Goal: Transaction & Acquisition: Purchase product/service

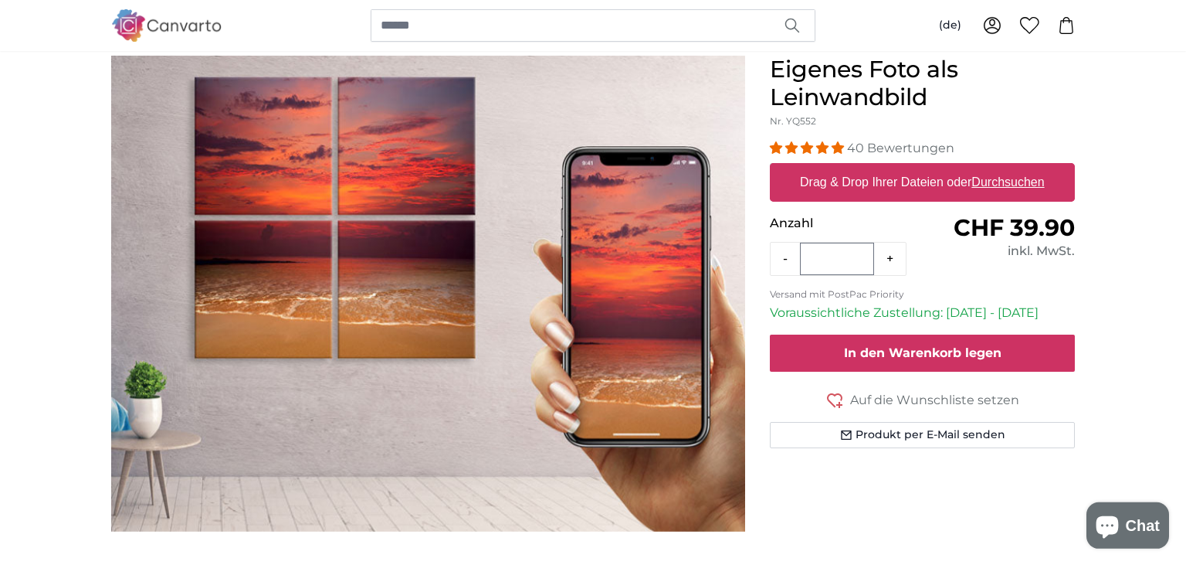
scroll to position [163, 0]
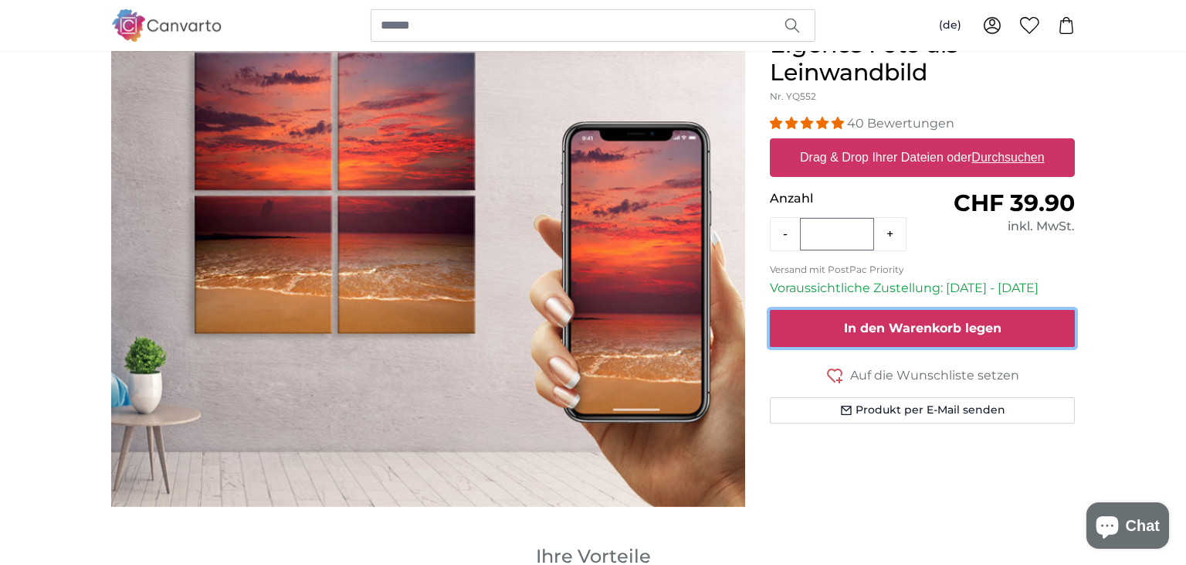
click at [919, 326] on span "In den Warenkorb legen" at bounding box center [923, 328] width 158 height 15
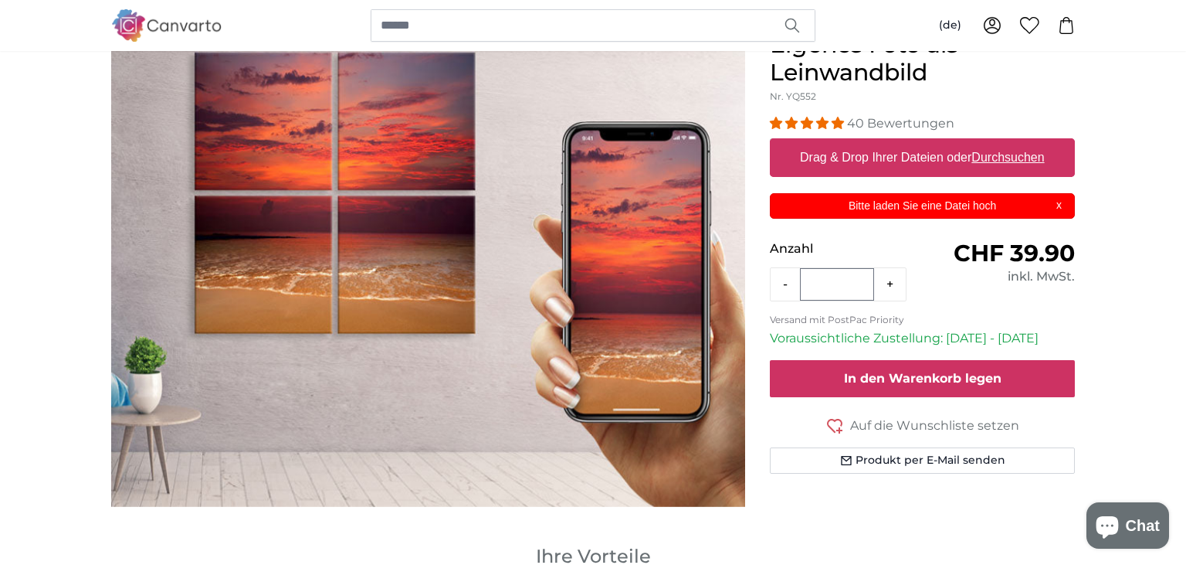
scroll to position [0, 0]
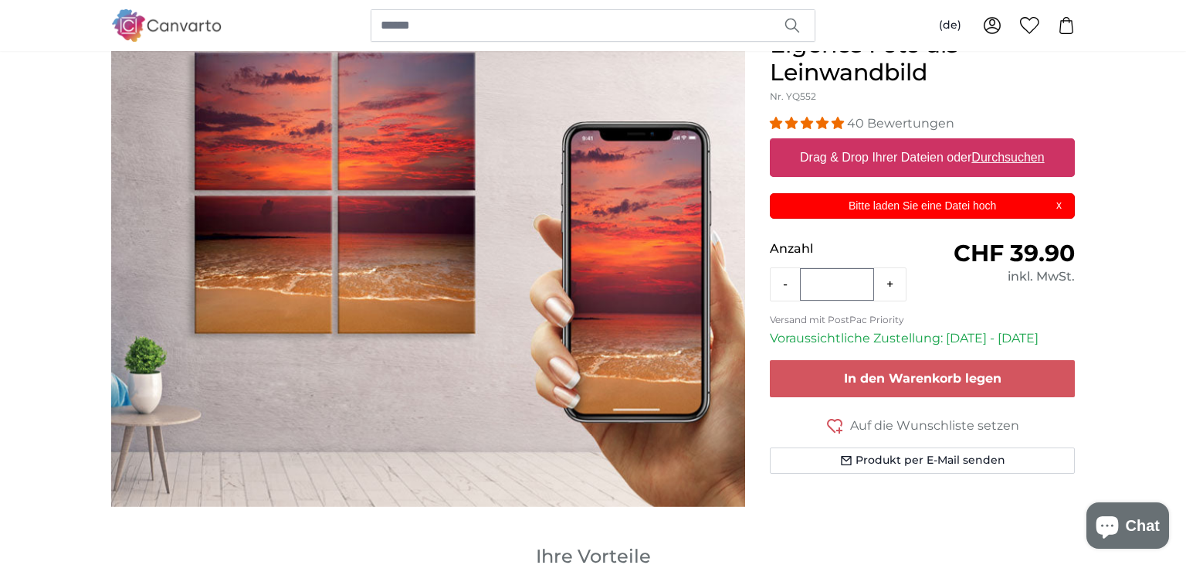
click at [1062, 202] on p "Bitte laden Sie eine Datei hoch" at bounding box center [923, 206] width 286 height 16
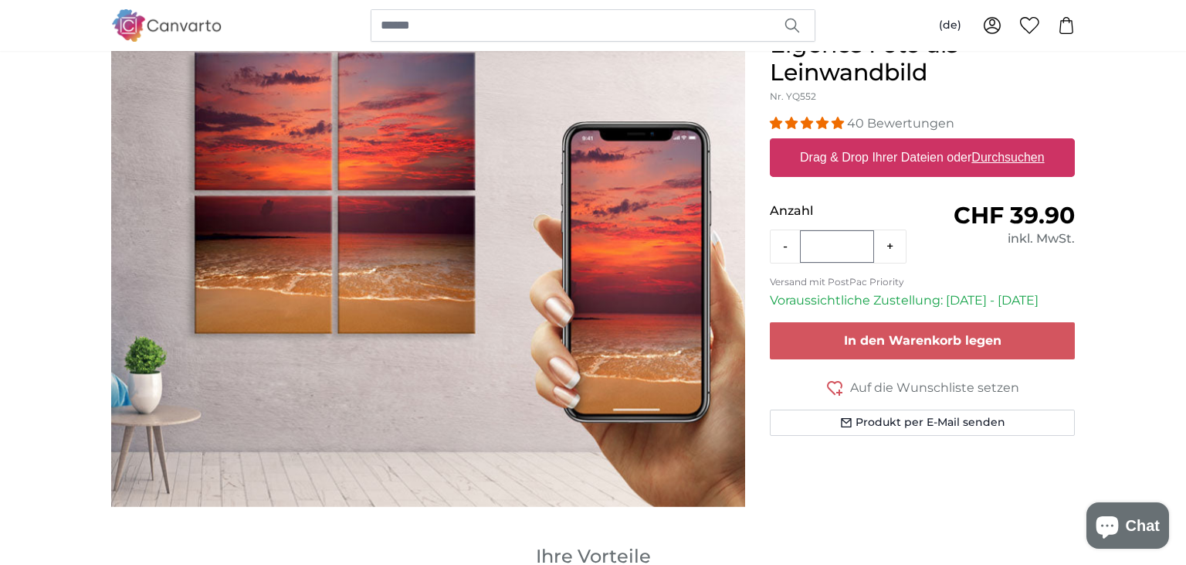
click at [952, 153] on label "Drag & Drop Ihrer Dateien oder Durchsuchen" at bounding box center [922, 157] width 257 height 31
click at [952, 143] on input "Drag & Drop Ihrer Dateien oder Durchsuchen" at bounding box center [922, 140] width 305 height 5
type input "**********"
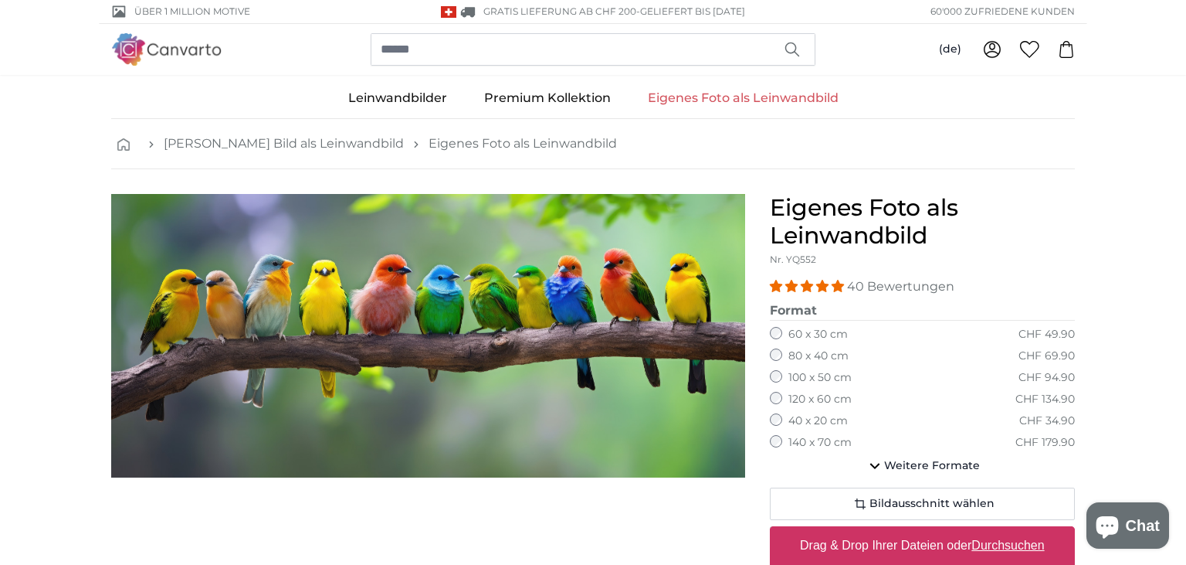
click at [501, 280] on img "1 of 1" at bounding box center [428, 335] width 634 height 283
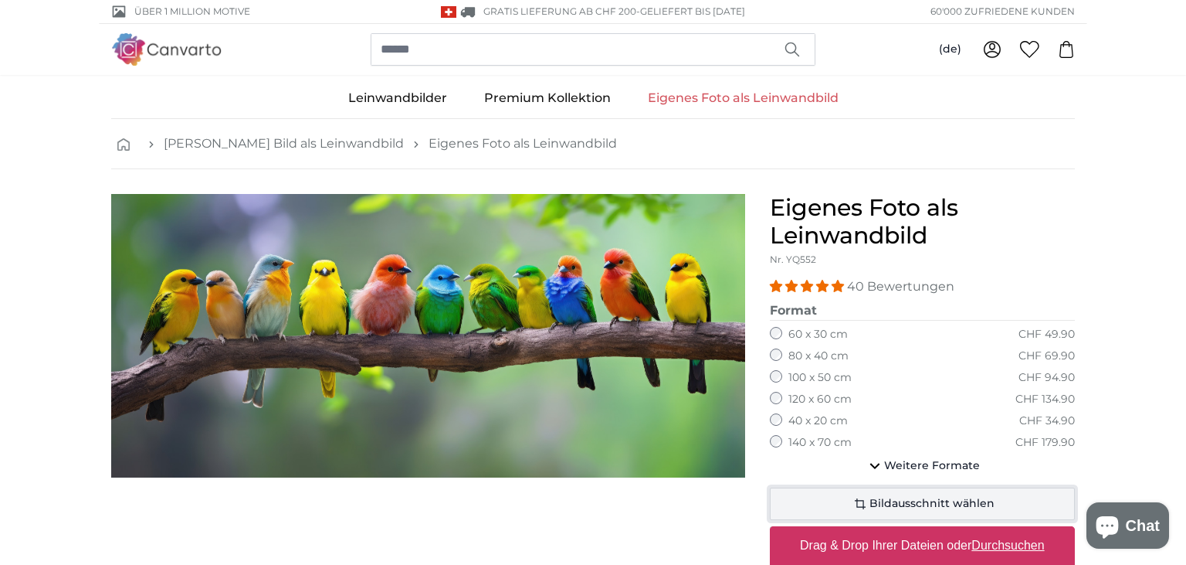
click at [925, 499] on span "Bildausschnitt wählen" at bounding box center [932, 503] width 125 height 15
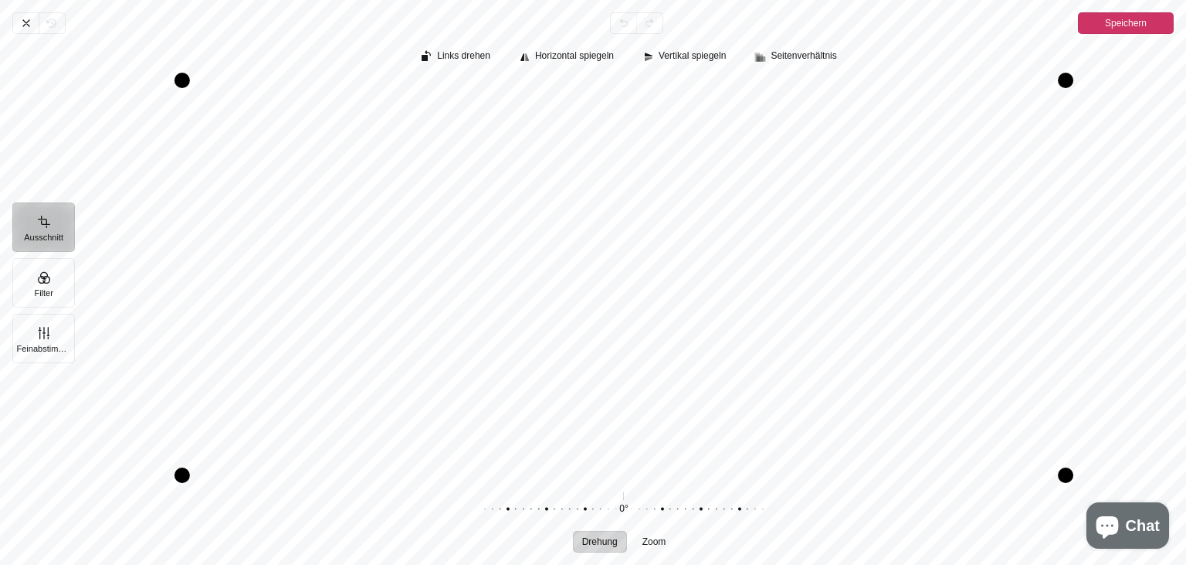
click at [612, 261] on div "Pintura" at bounding box center [624, 277] width 1100 height 395
click at [610, 259] on div "Pintura" at bounding box center [624, 277] width 1100 height 395
drag, startPoint x: 610, startPoint y: 259, endPoint x: 610, endPoint y: 273, distance: 14.7
click at [610, 260] on div "Pintura" at bounding box center [624, 277] width 1100 height 395
drag, startPoint x: 610, startPoint y: 273, endPoint x: 611, endPoint y: 259, distance: 14.7
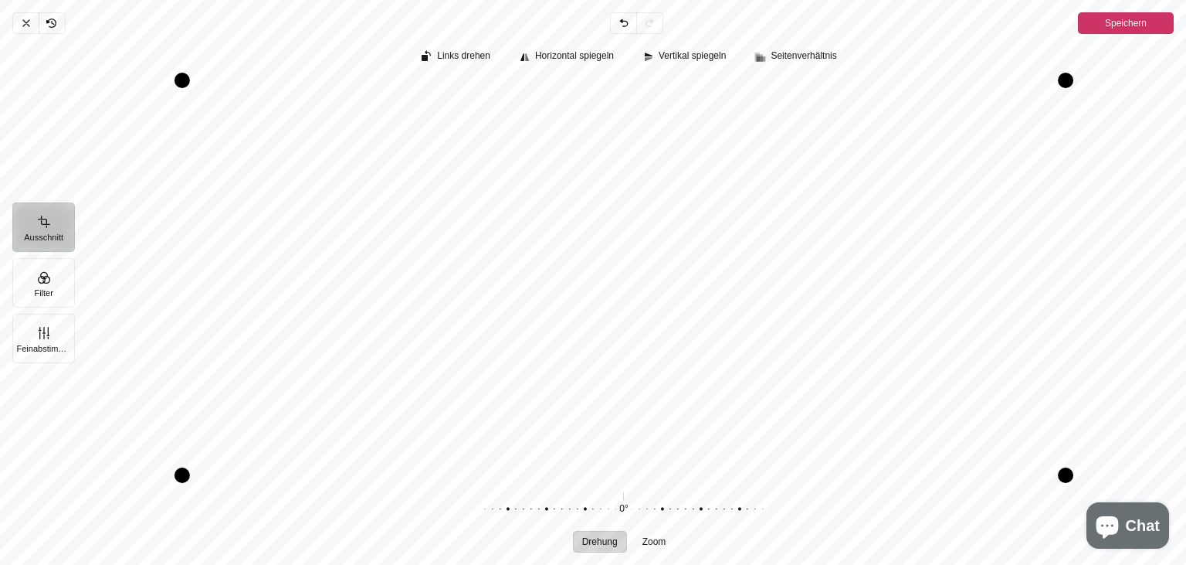
click at [611, 259] on div "Pintura" at bounding box center [624, 277] width 1100 height 395
click at [1134, 24] on span "Speichern" at bounding box center [1126, 23] width 42 height 19
click at [1134, 24] on div "Abbrechen Rückgängig Zurücknehmen Erneut durchführen Speichern Ausschnitt Filte…" at bounding box center [593, 282] width 1186 height 565
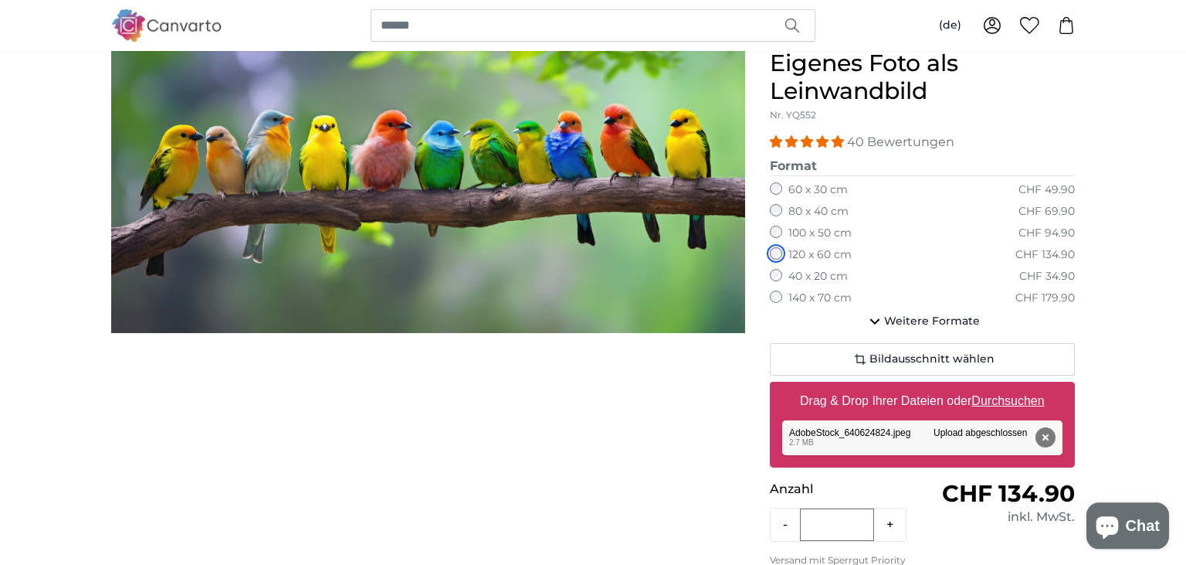
scroll to position [163, 0]
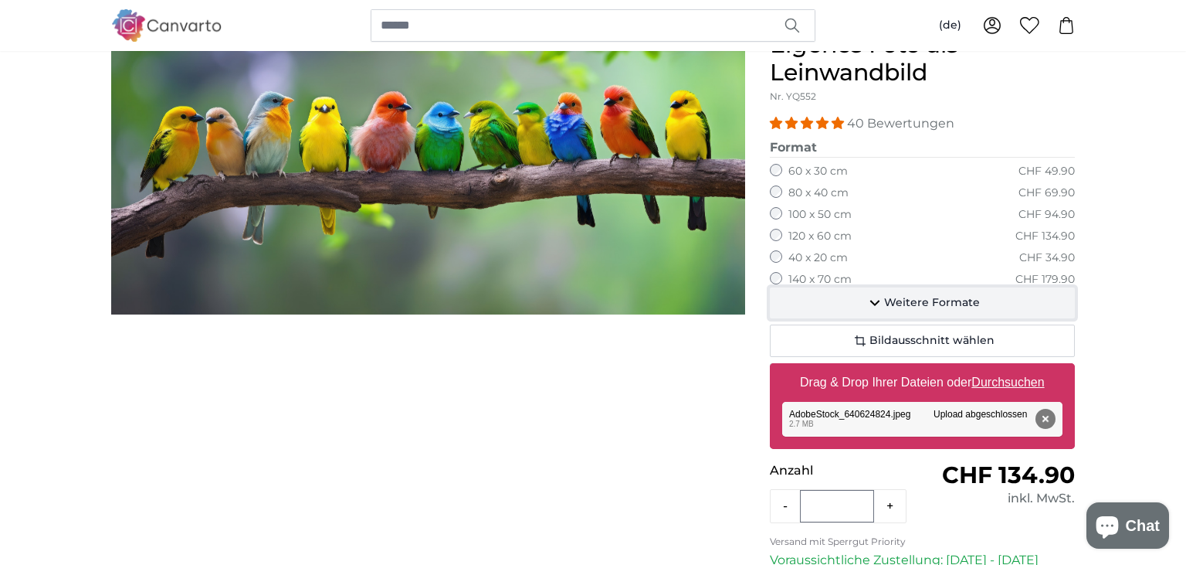
click at [877, 300] on icon "button" at bounding box center [875, 303] width 19 height 19
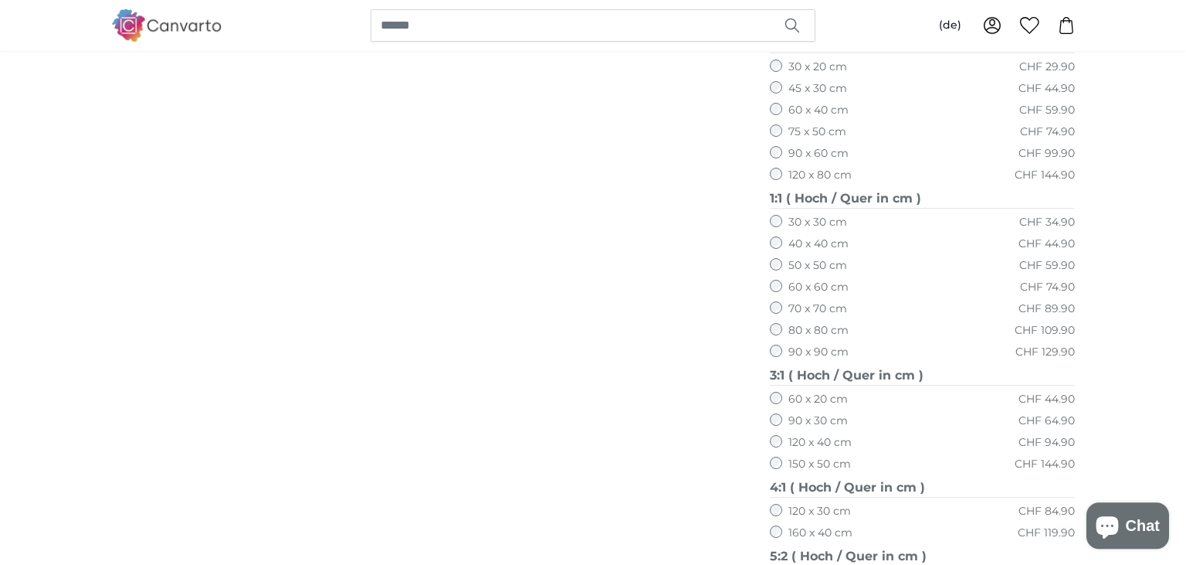
scroll to position [571, 0]
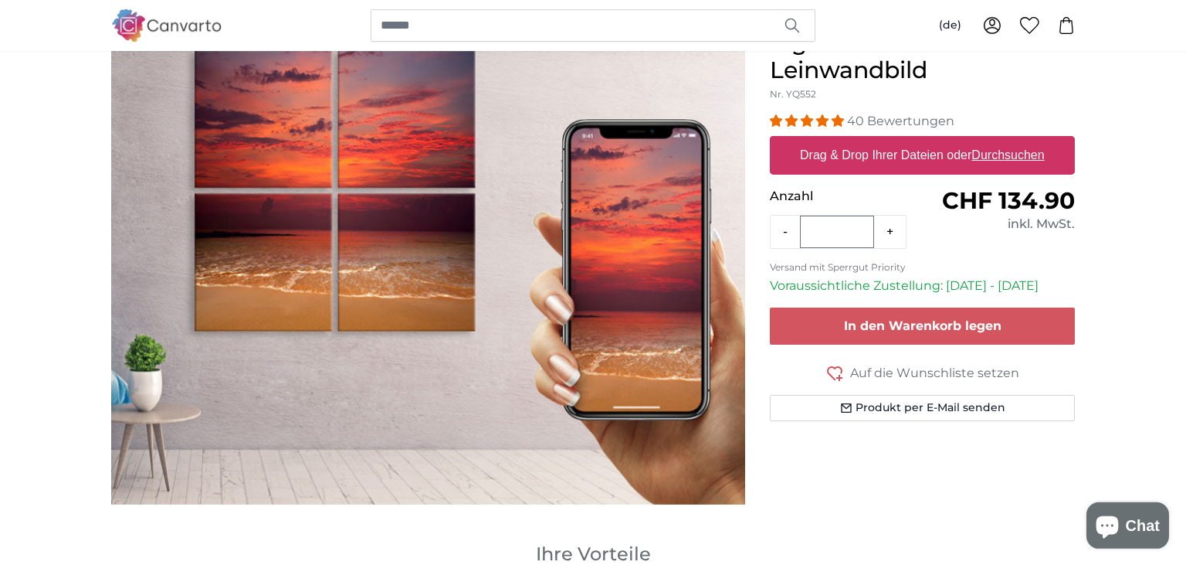
scroll to position [81, 0]
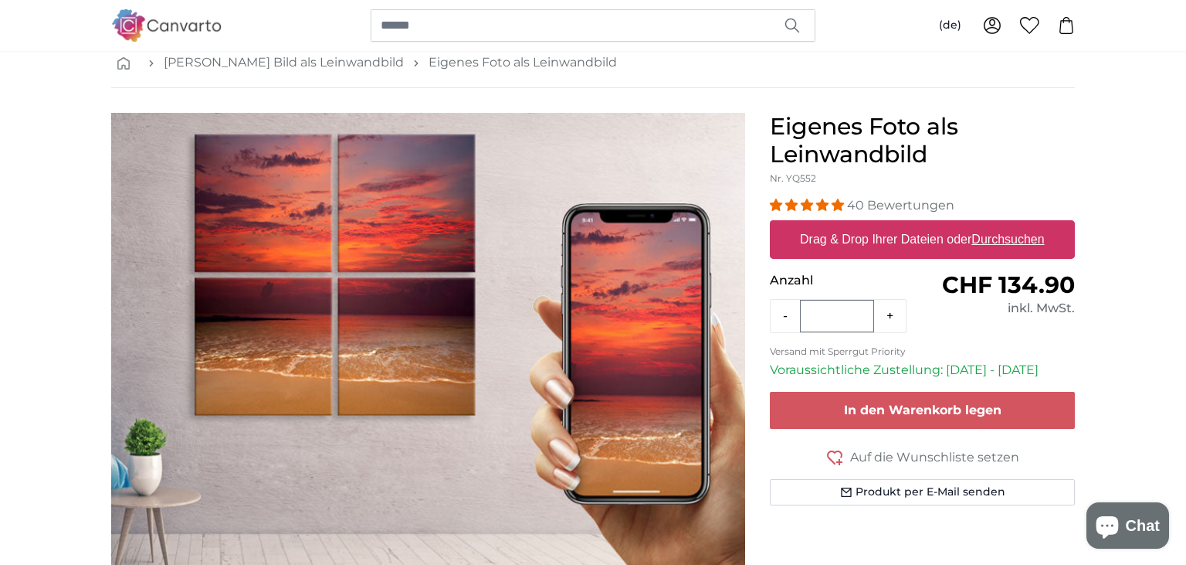
click at [892, 229] on label "Drag & Drop Ihrer Dateien oder Durchsuchen" at bounding box center [922, 239] width 257 height 31
click at [892, 225] on input "Drag & Drop Ihrer Dateien oder Durchsuchen" at bounding box center [922, 222] width 305 height 5
type input "**********"
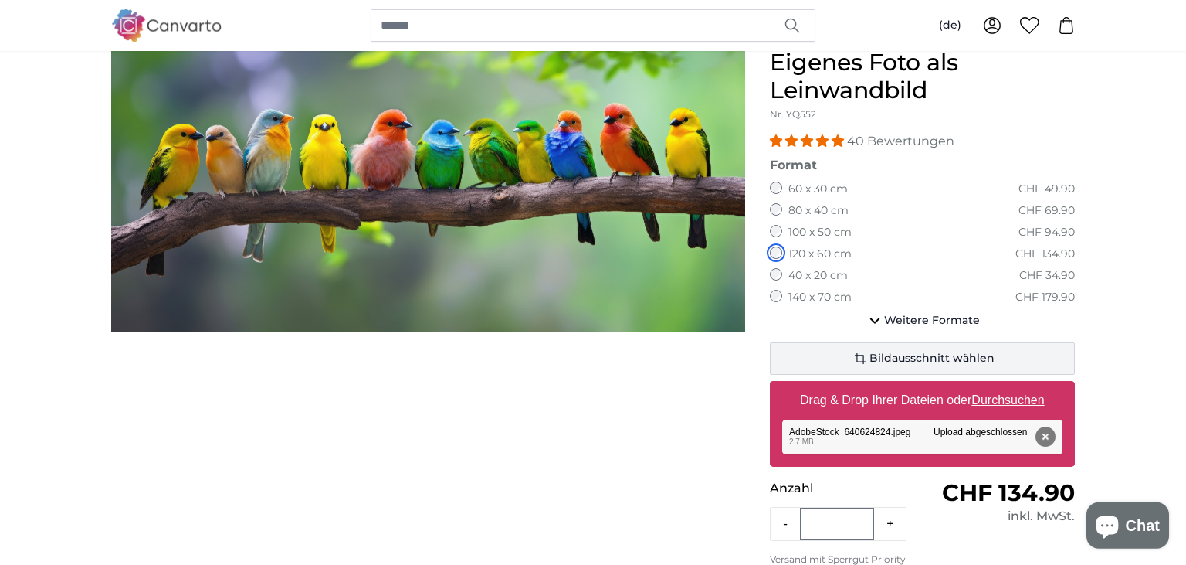
scroll to position [163, 0]
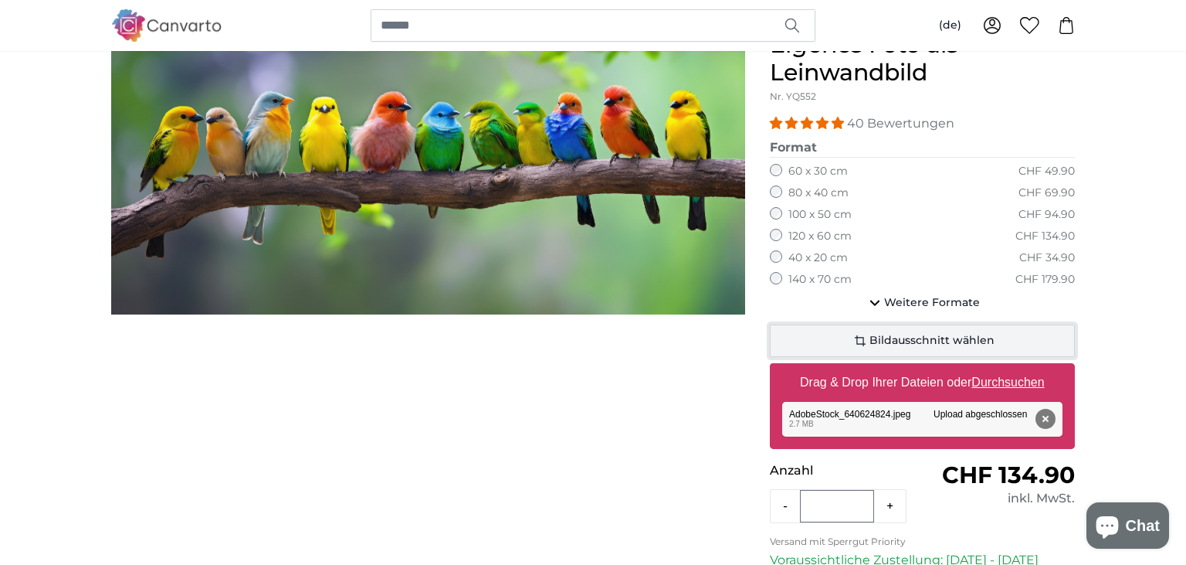
click at [882, 334] on span "Bildausschnitt wählen" at bounding box center [932, 340] width 125 height 15
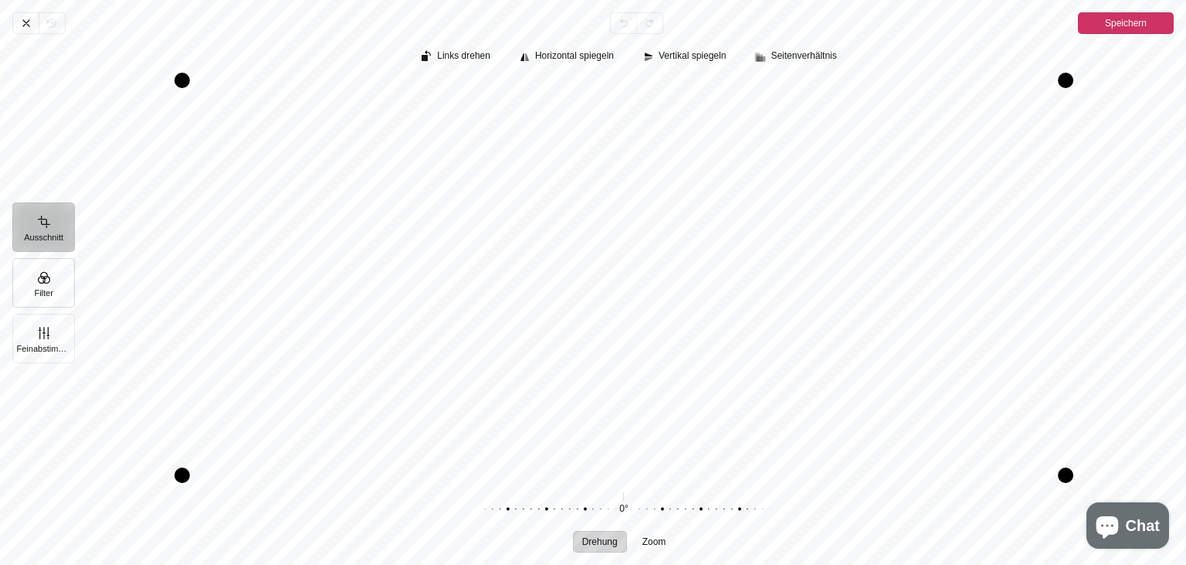
click at [43, 282] on button "Filter" at bounding box center [43, 282] width 63 height 49
click at [44, 281] on button "Filter" at bounding box center [43, 282] width 63 height 49
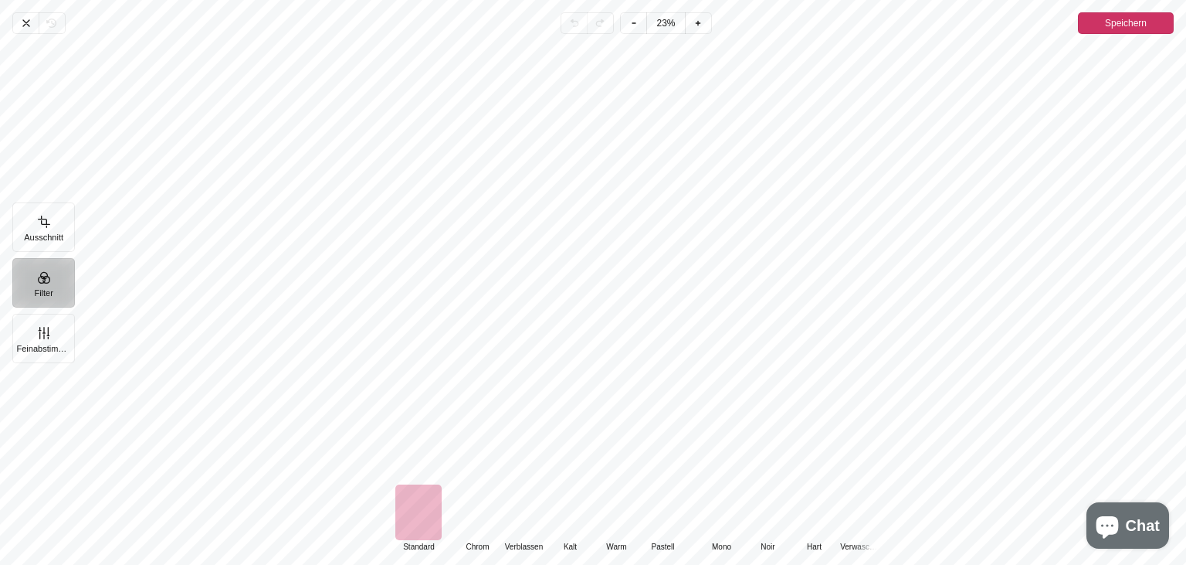
click at [619, 525] on div "Pintura" at bounding box center [616, 512] width 46 height 56
click at [566, 524] on div "Pintura" at bounding box center [570, 512] width 46 height 56
click at [523, 524] on div "Pintura" at bounding box center [524, 512] width 46 height 56
click at [473, 524] on div "Pintura" at bounding box center [477, 512] width 46 height 56
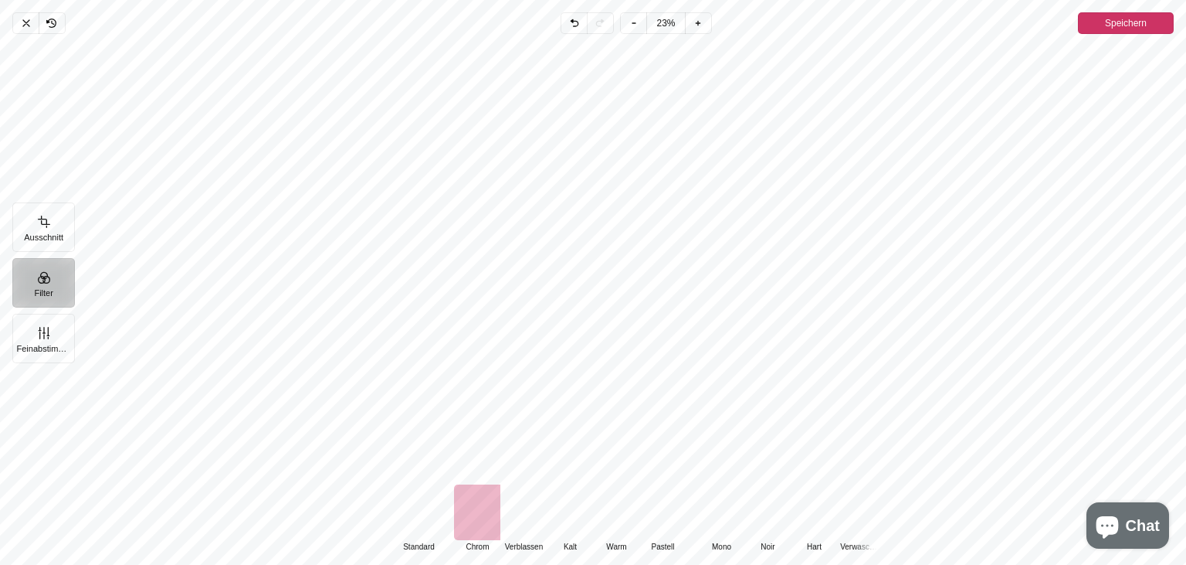
click at [419, 507] on div "Pintura" at bounding box center [418, 512] width 46 height 56
click at [614, 513] on div "Pintura" at bounding box center [616, 512] width 46 height 56
click at [668, 514] on div "Pintura" at bounding box center [663, 512] width 46 height 56
click at [424, 518] on div "Pintura" at bounding box center [418, 512] width 46 height 56
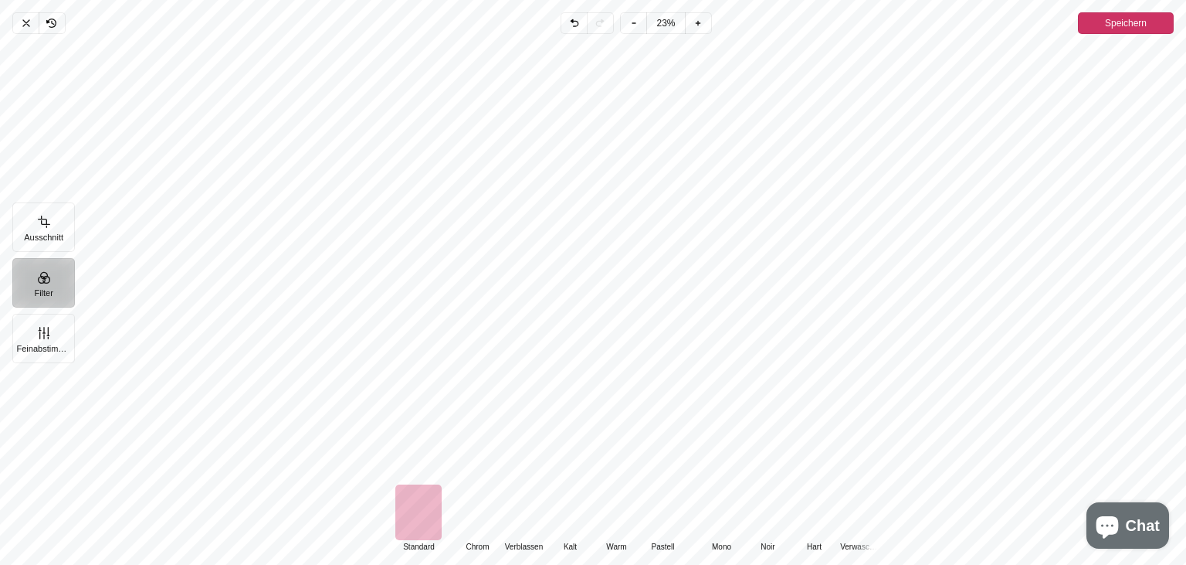
click at [616, 515] on div "Pintura" at bounding box center [616, 512] width 46 height 56
click at [480, 524] on div "Pintura" at bounding box center [477, 512] width 46 height 56
click at [530, 524] on div "Pintura" at bounding box center [524, 512] width 46 height 56
click at [575, 529] on div "Pintura" at bounding box center [570, 512] width 46 height 56
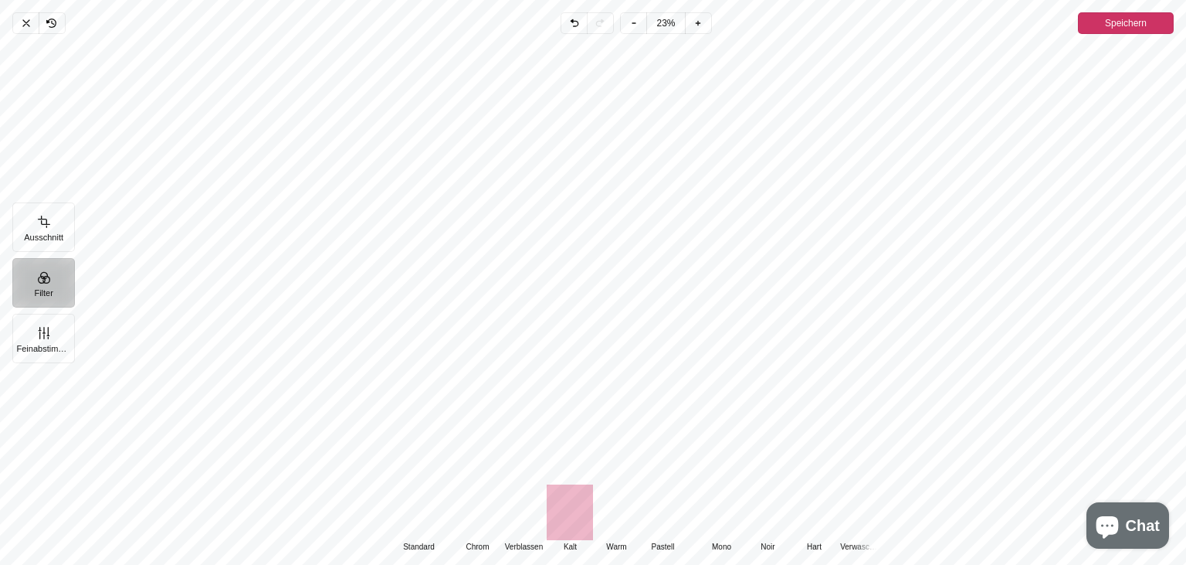
click at [616, 523] on div "Pintura" at bounding box center [616, 512] width 46 height 56
click at [431, 518] on div "Pintura" at bounding box center [418, 512] width 46 height 56
click at [1130, 20] on span "Speichern" at bounding box center [1126, 23] width 42 height 19
click at [1130, 20] on div "Abbrechen Rückgängig Zurücknehmen Erneut durchführen Rauszoomen 23% Hineinzoome…" at bounding box center [593, 282] width 1186 height 565
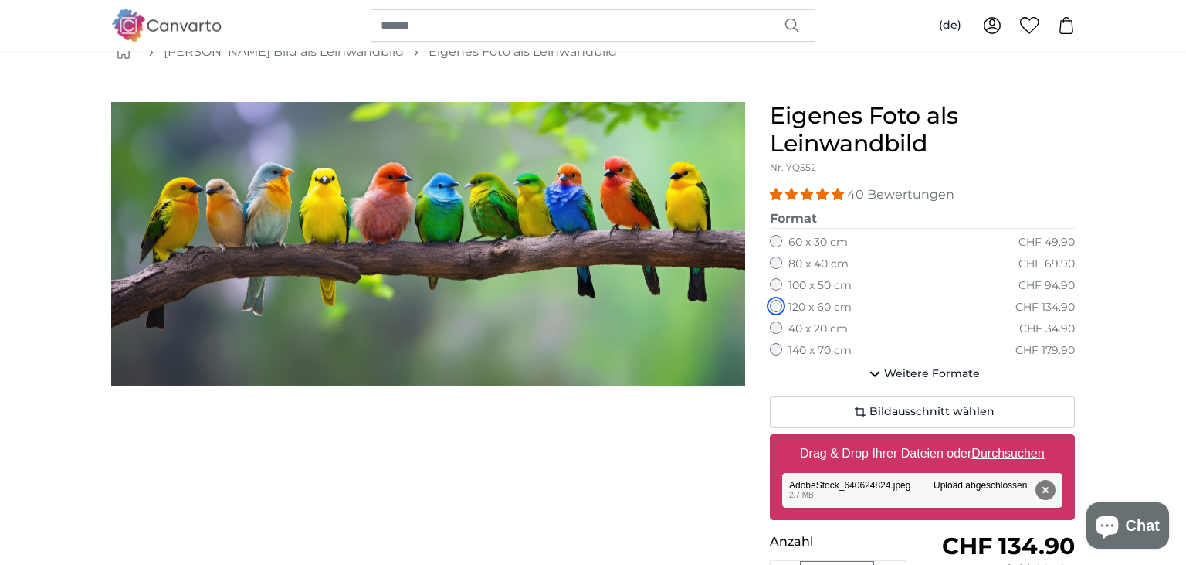
scroll to position [81, 0]
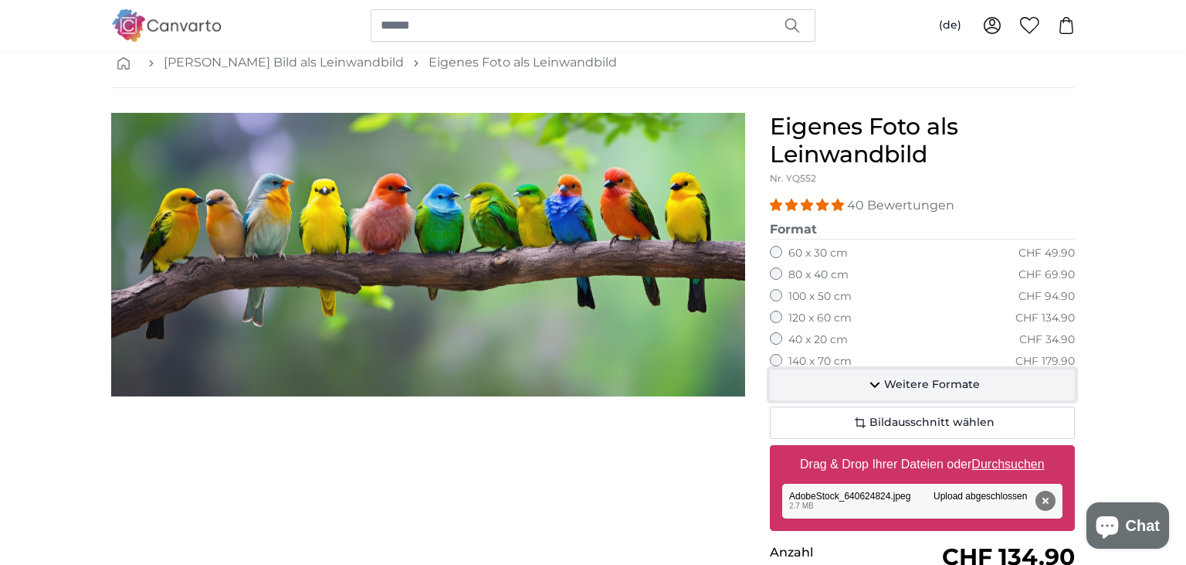
click at [876, 385] on icon "button" at bounding box center [875, 385] width 10 height 6
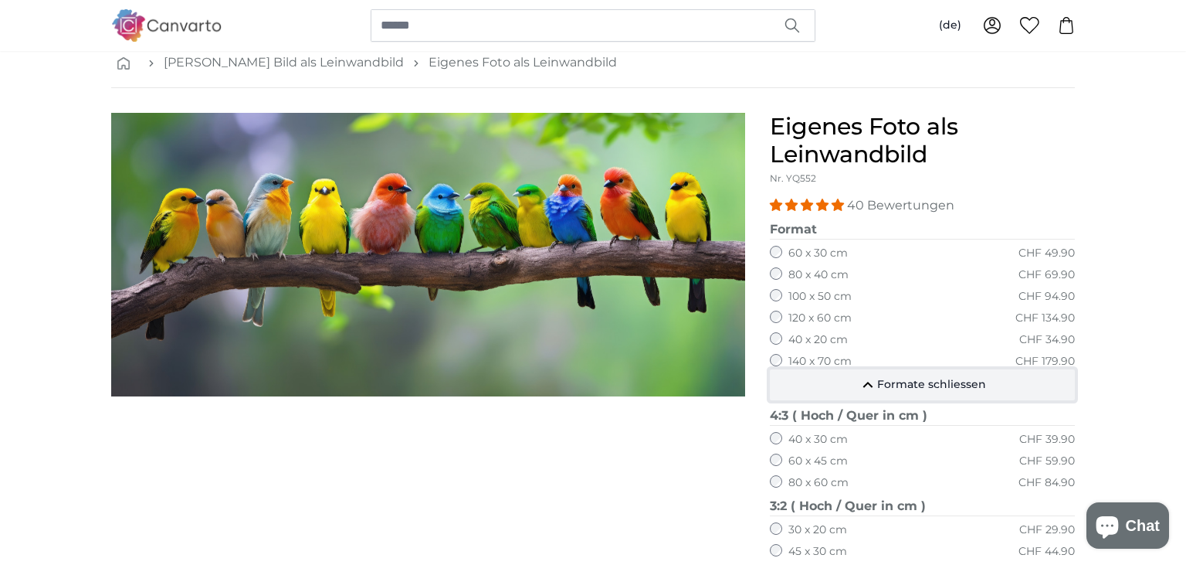
click at [868, 383] on icon "button" at bounding box center [869, 385] width 10 height 6
click at [0, 0] on icon "button" at bounding box center [0, 0] width 0 height 0
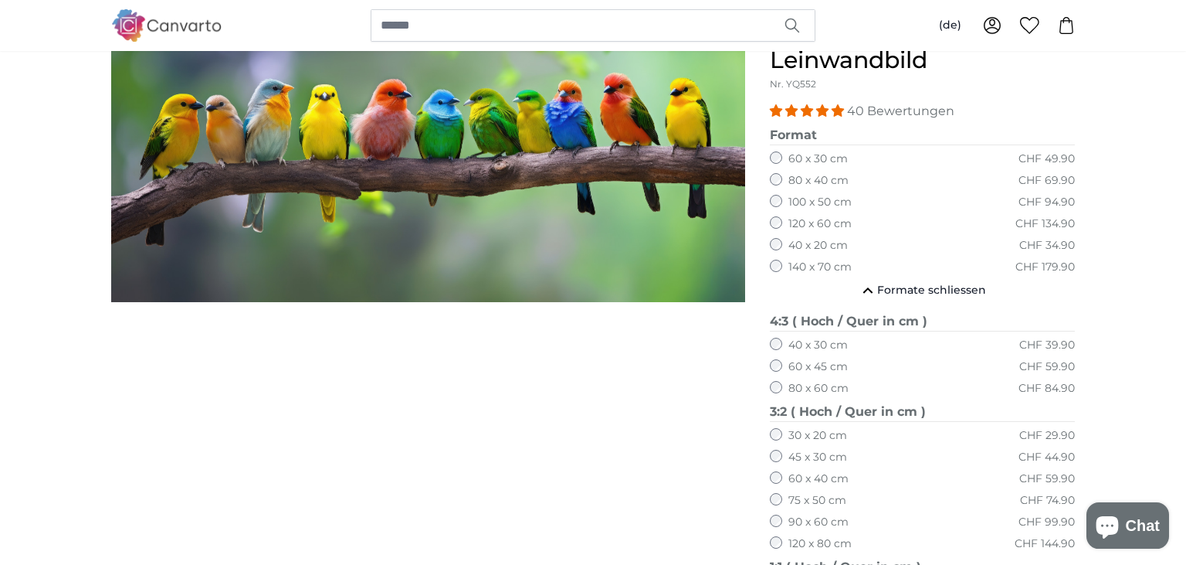
scroll to position [0, 0]
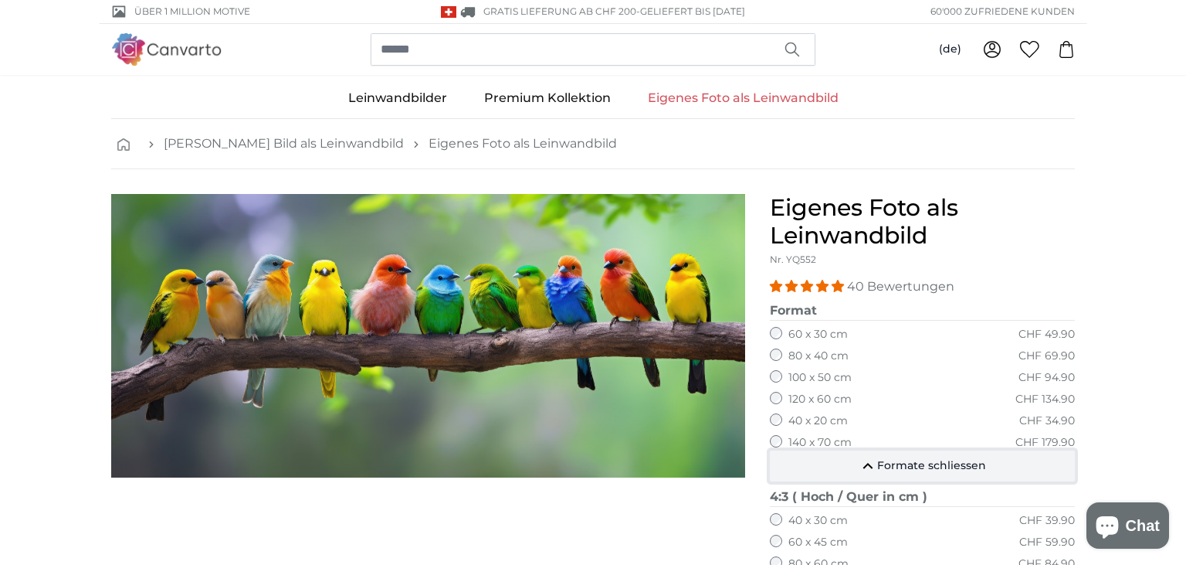
click at [869, 463] on icon "button" at bounding box center [869, 466] width 10 height 6
click at [0, 0] on icon "button" at bounding box center [0, 0] width 0 height 0
click at [894, 461] on span "Formate schliessen" at bounding box center [931, 465] width 109 height 15
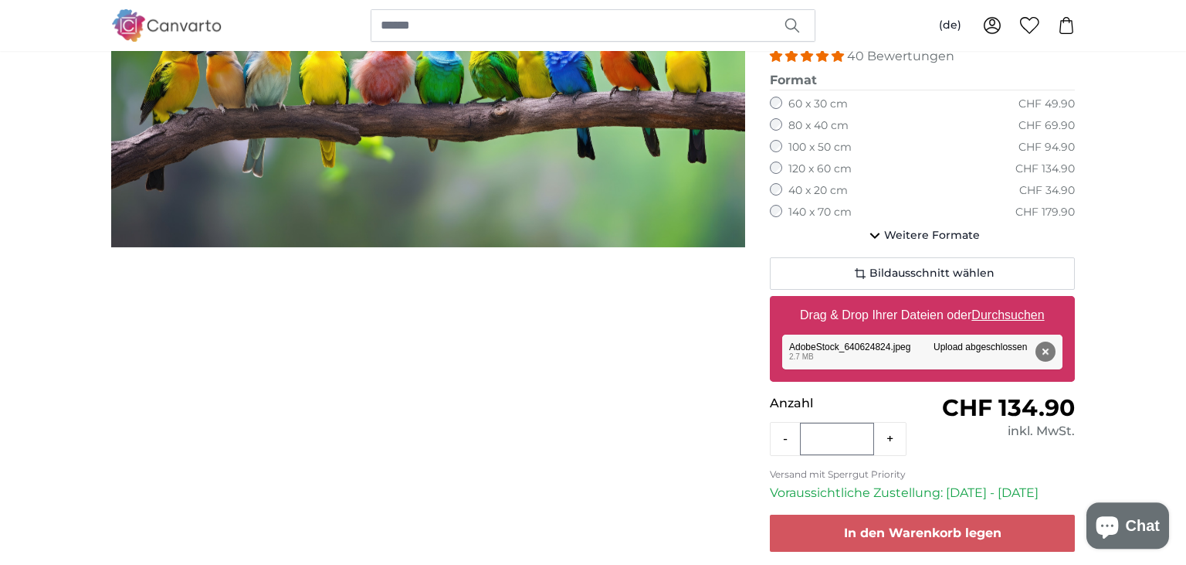
scroll to position [244, 0]
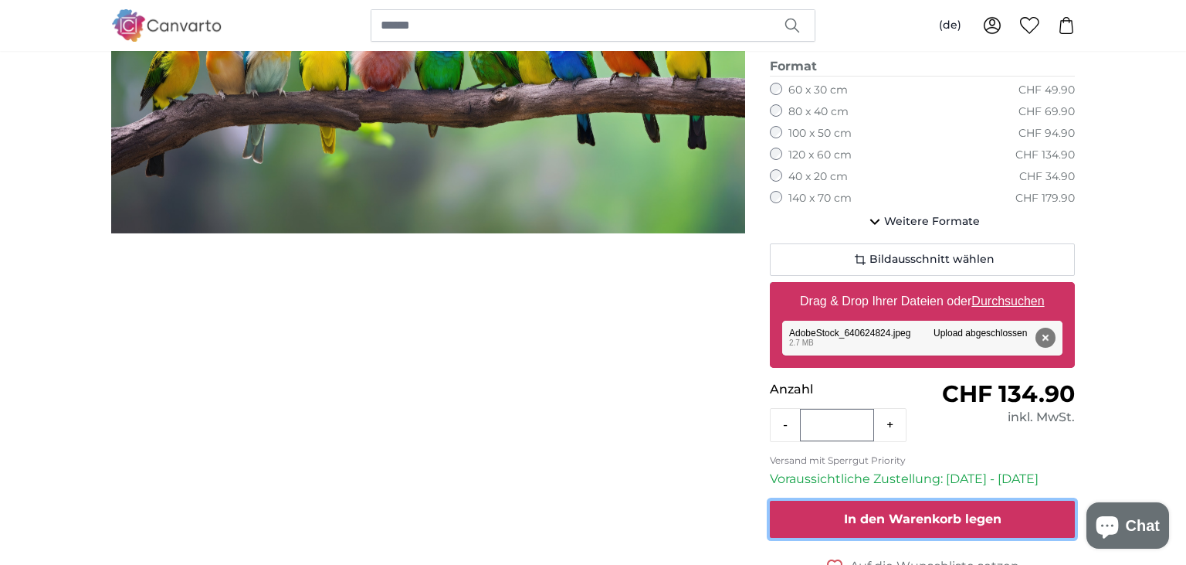
click at [931, 516] on span "In den Warenkorb legen" at bounding box center [923, 518] width 158 height 15
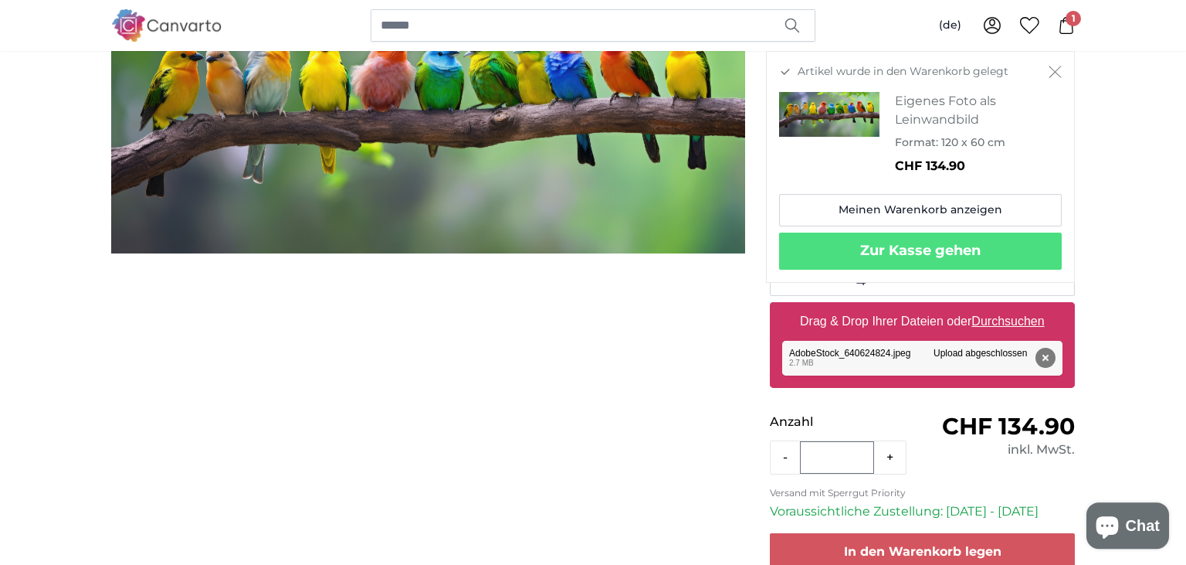
scroll to position [163, 0]
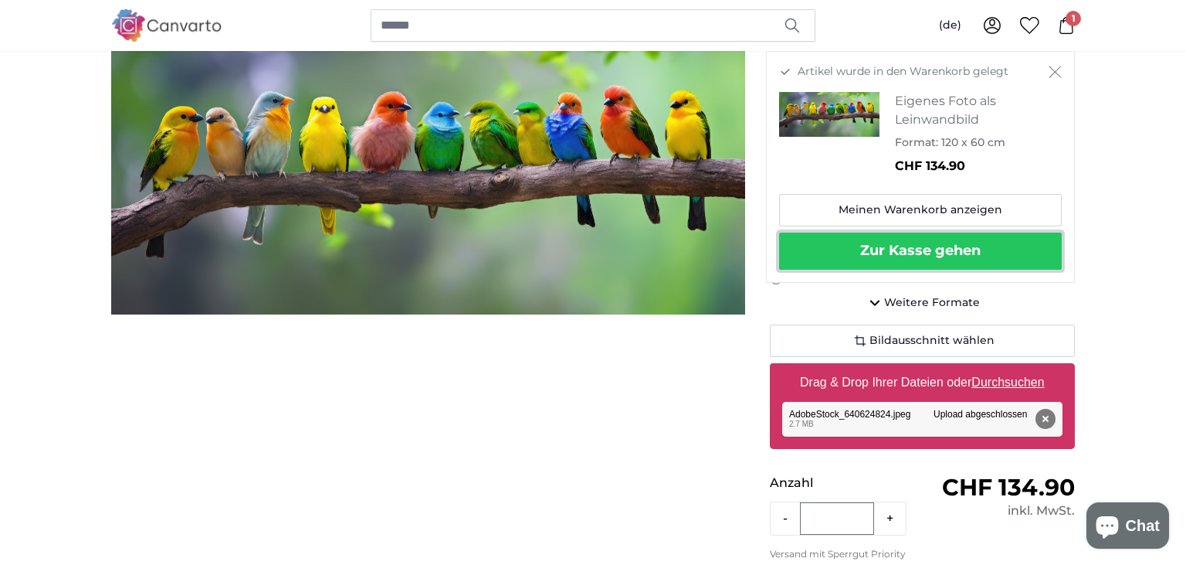
click at [943, 246] on button "Zur Kasse gehen" at bounding box center [920, 250] width 283 height 37
